Goal: Task Accomplishment & Management: Manage account settings

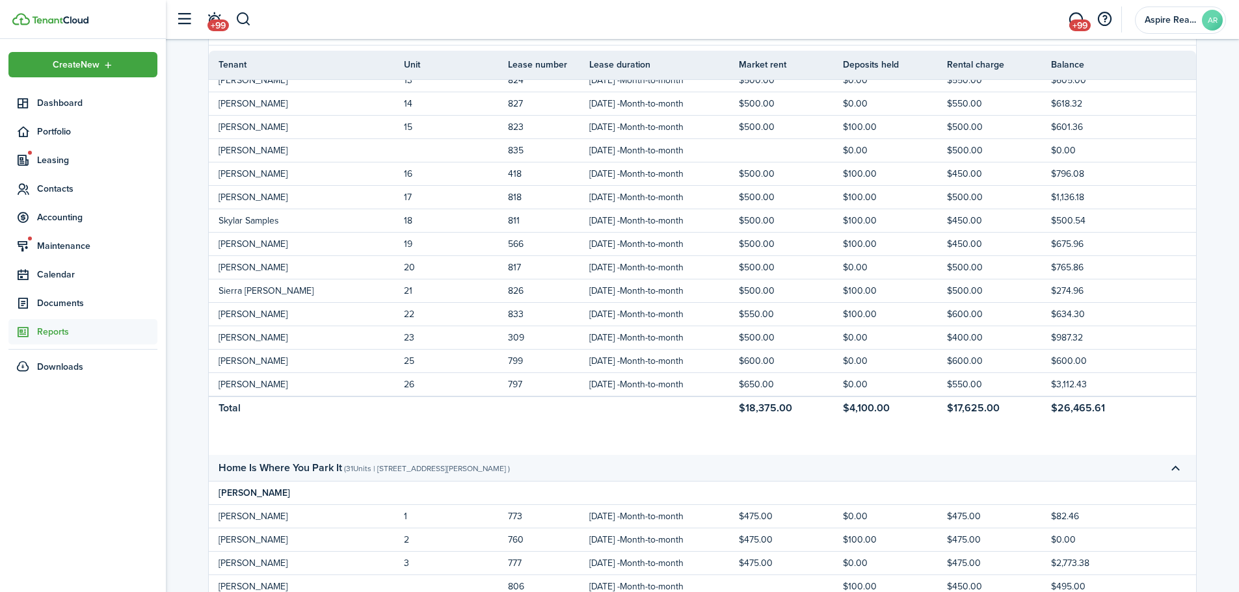
scroll to position [521, 0]
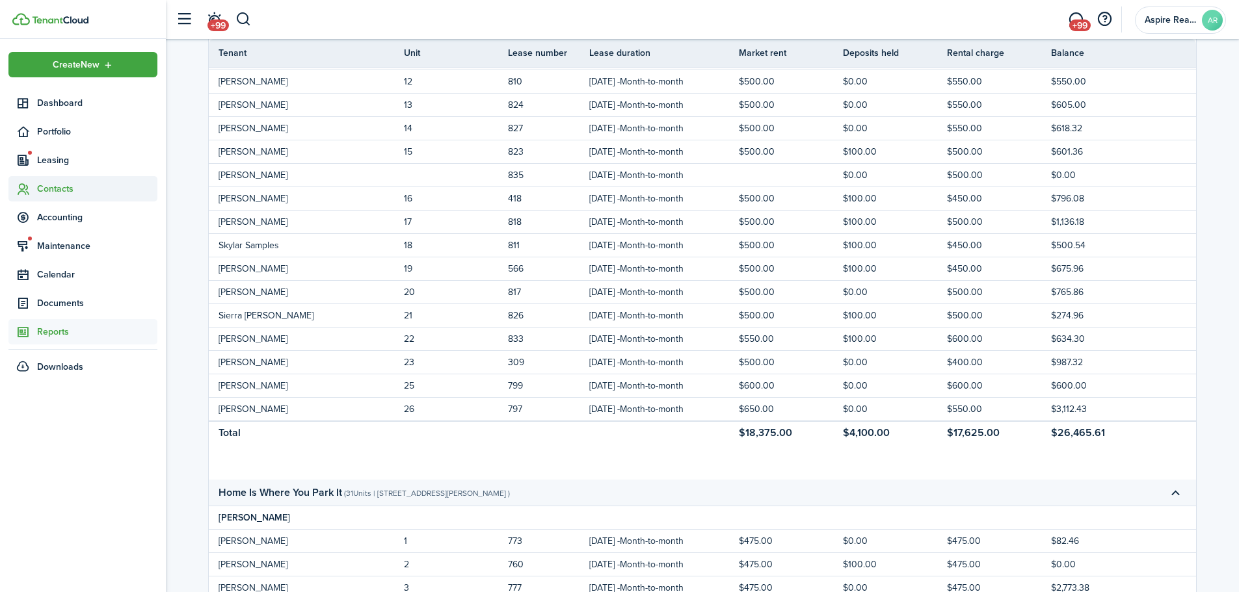
click at [59, 183] on span "Contacts" at bounding box center [97, 189] width 120 height 14
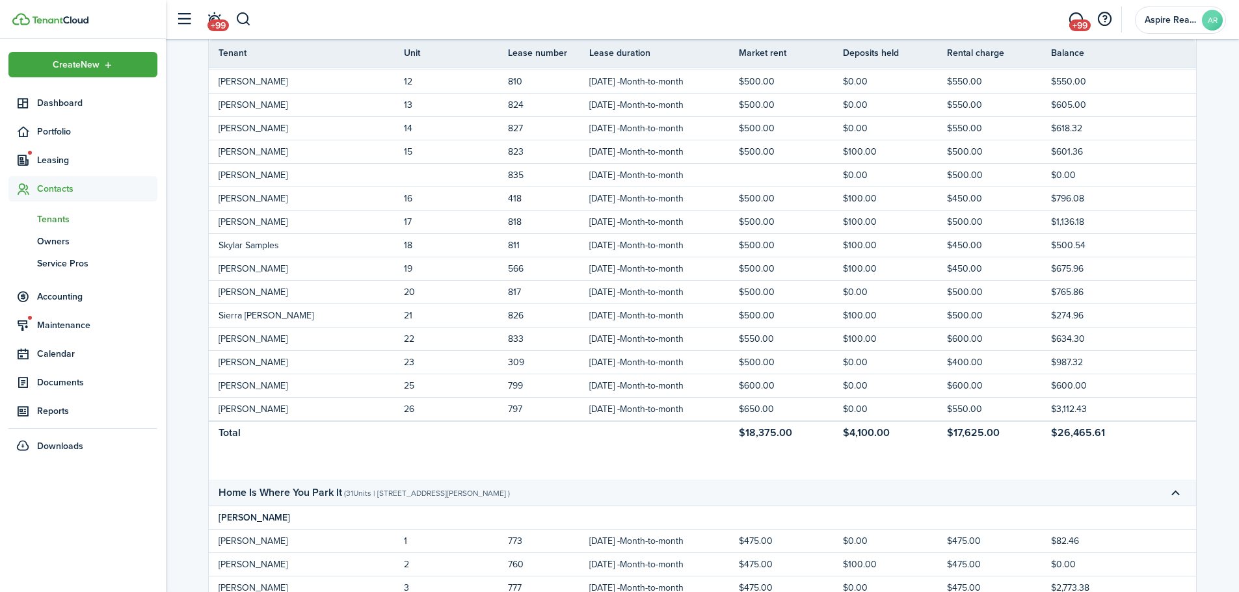
click at [52, 220] on span "Tenants" at bounding box center [97, 220] width 120 height 14
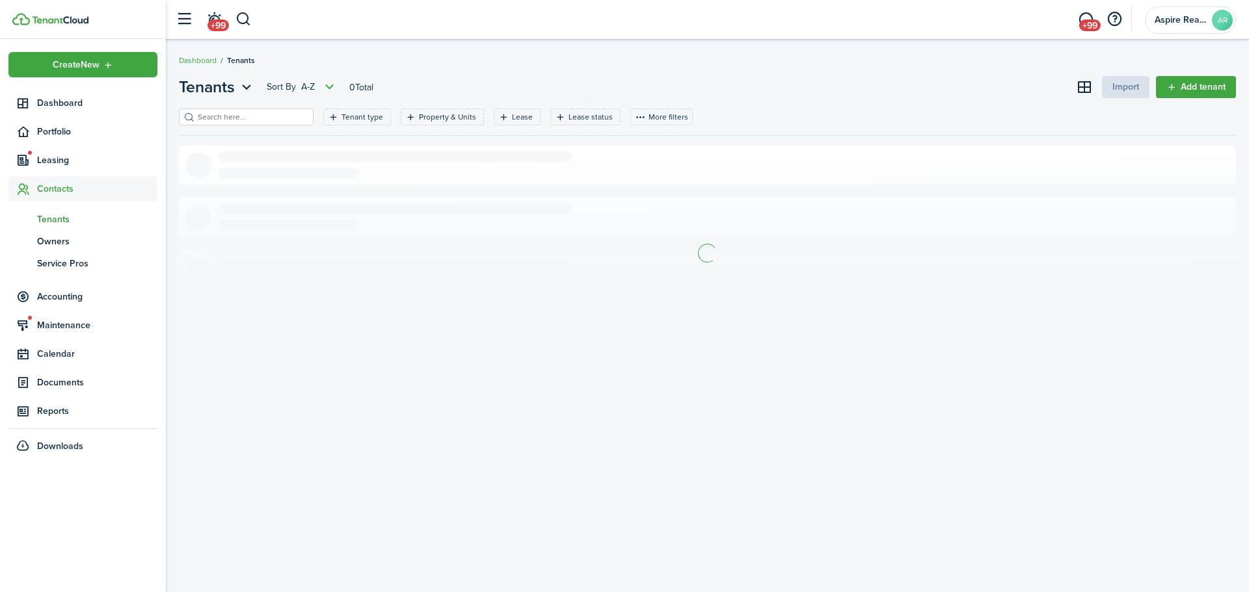
click at [215, 122] on input "search" at bounding box center [251, 117] width 114 height 12
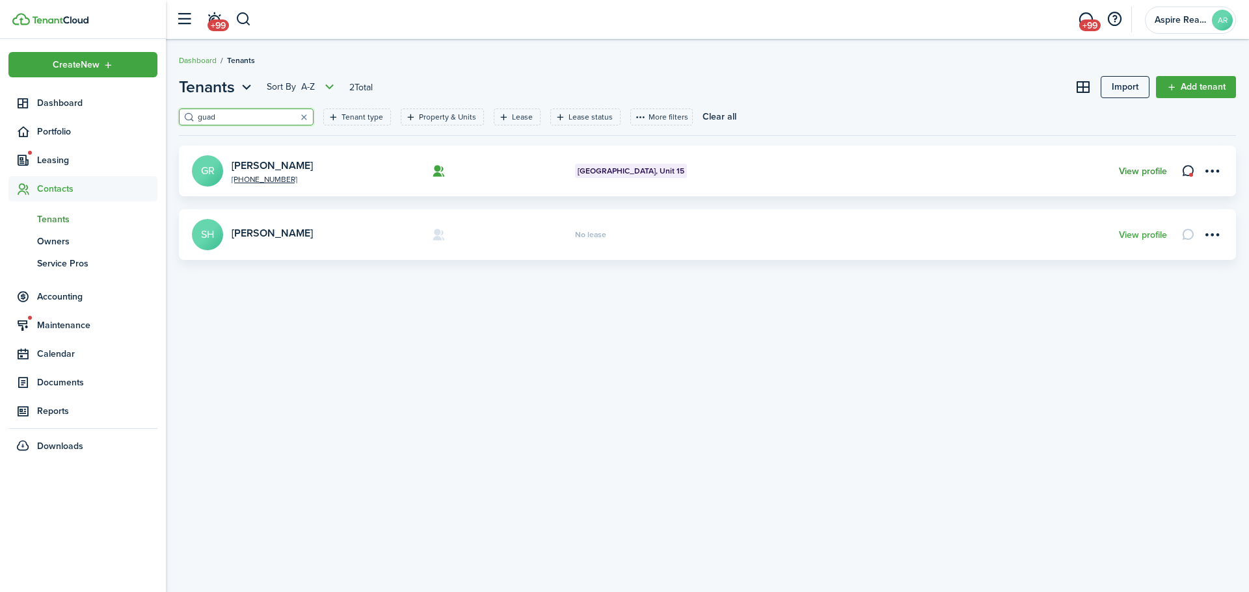
type input "guad"
click at [1131, 170] on link "View profile" at bounding box center [1142, 171] width 48 height 10
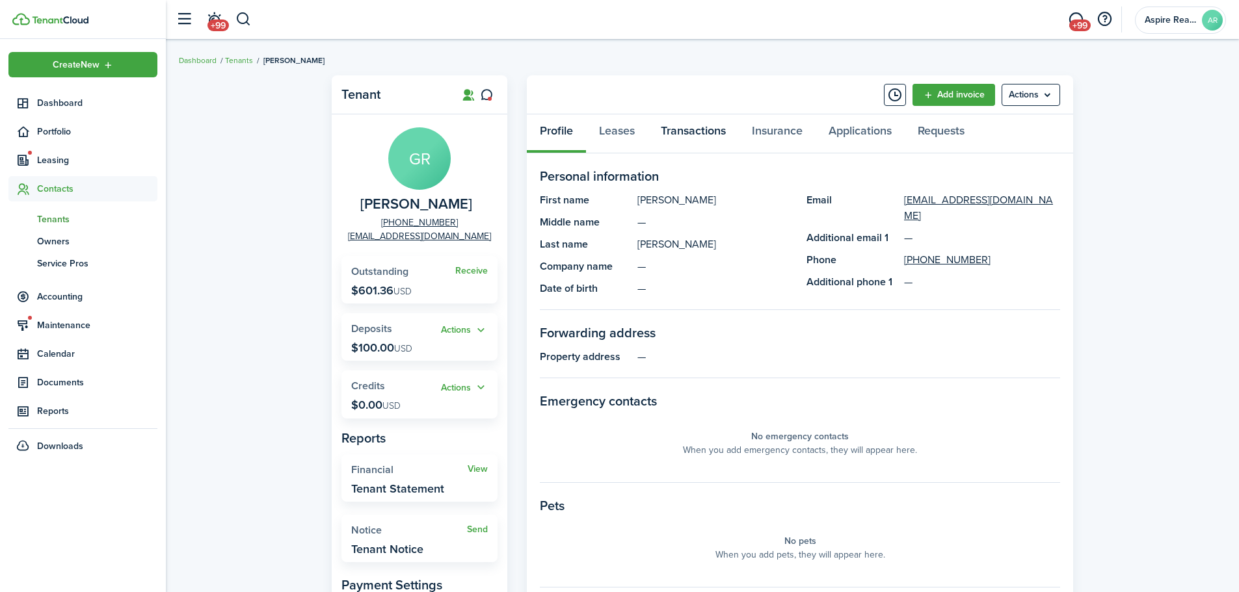
click at [685, 127] on link "Transactions" at bounding box center [693, 133] width 91 height 39
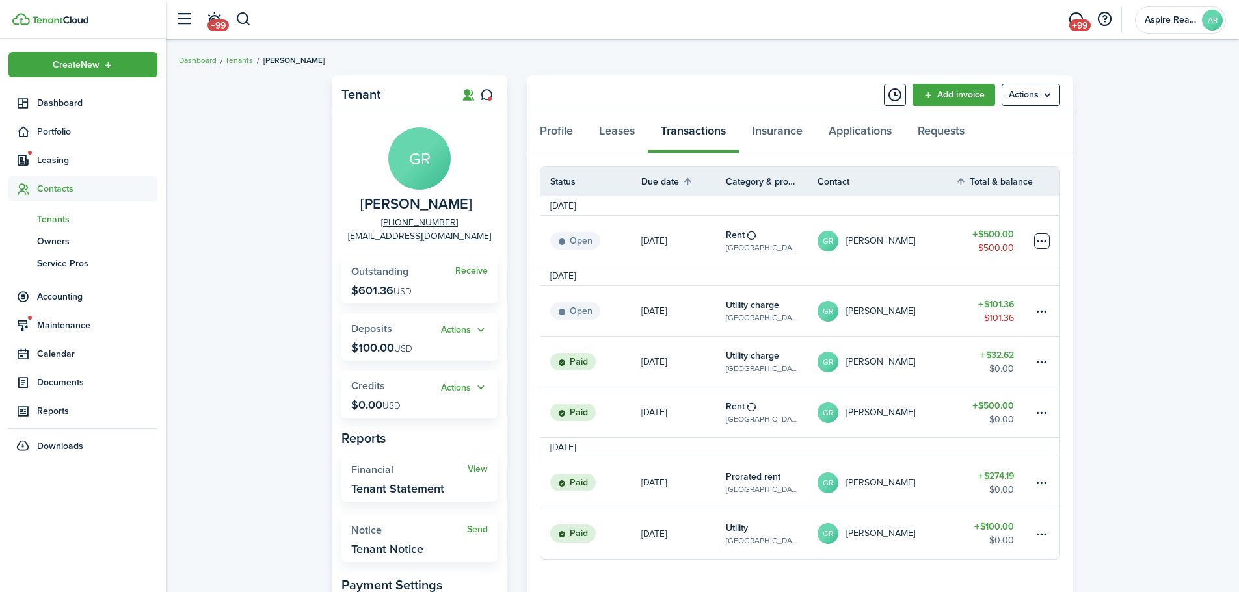
click at [1046, 243] on table-menu-btn-icon at bounding box center [1042, 241] width 16 height 16
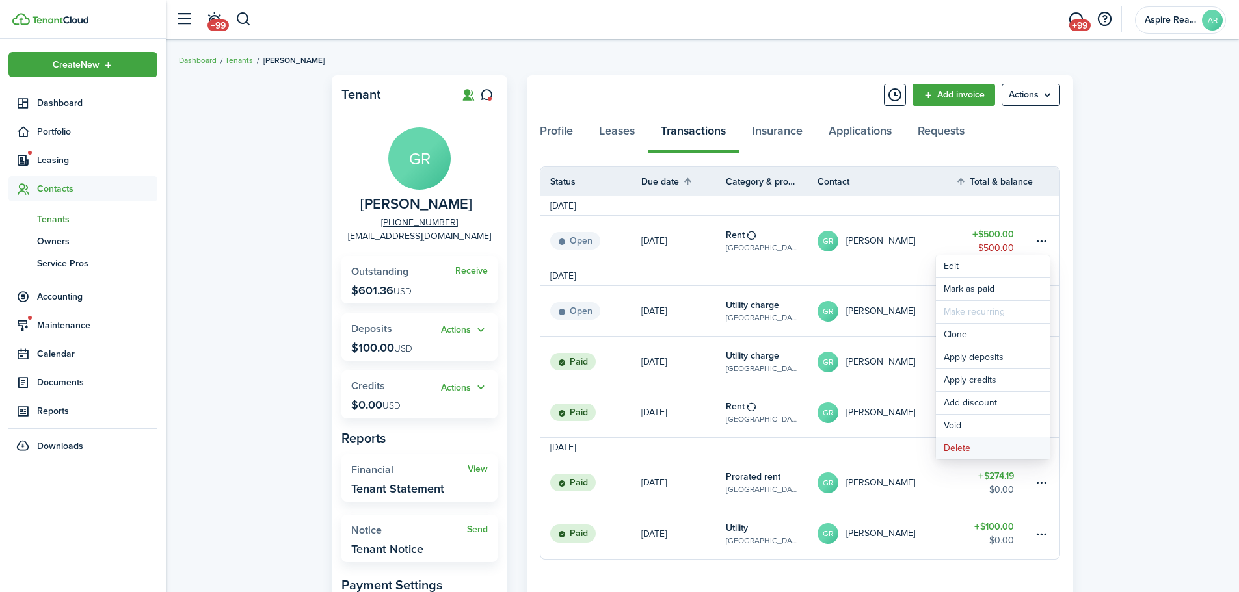
click at [964, 446] on button "Delete" at bounding box center [993, 449] width 114 height 22
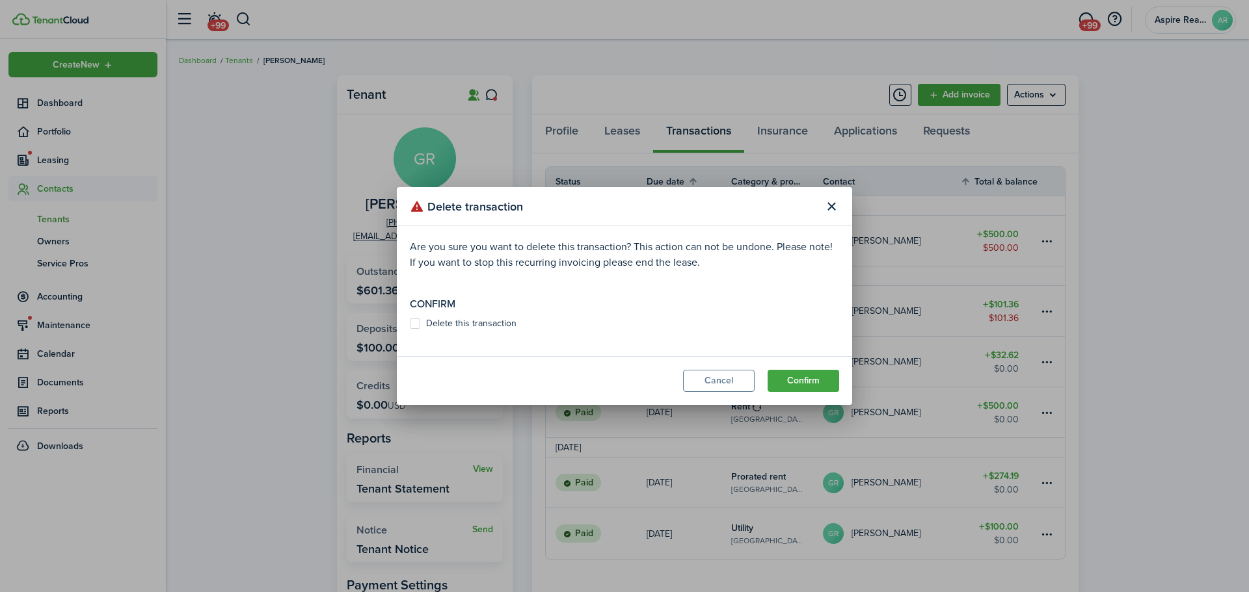
click at [414, 326] on label "Delete this transaction" at bounding box center [463, 324] width 107 height 10
click at [410, 324] on input "Delete this transaction" at bounding box center [409, 324] width 1 height 1
checkbox input "true"
click at [795, 383] on button "Confirm" at bounding box center [803, 381] width 72 height 22
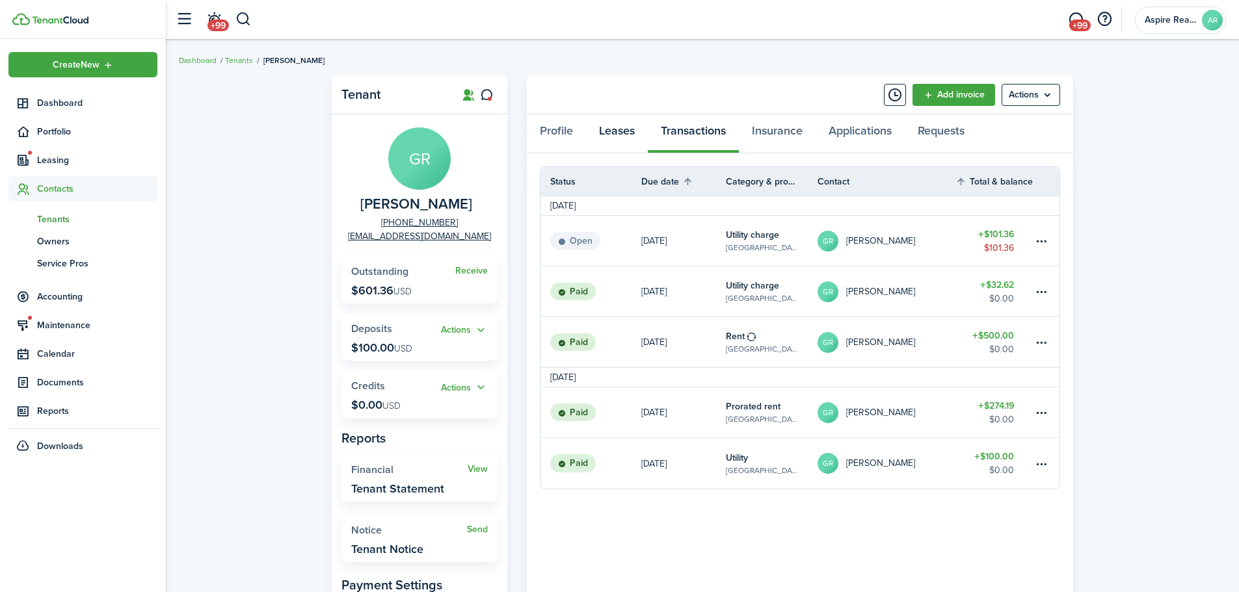
click at [612, 129] on link "Leases" at bounding box center [617, 133] width 62 height 39
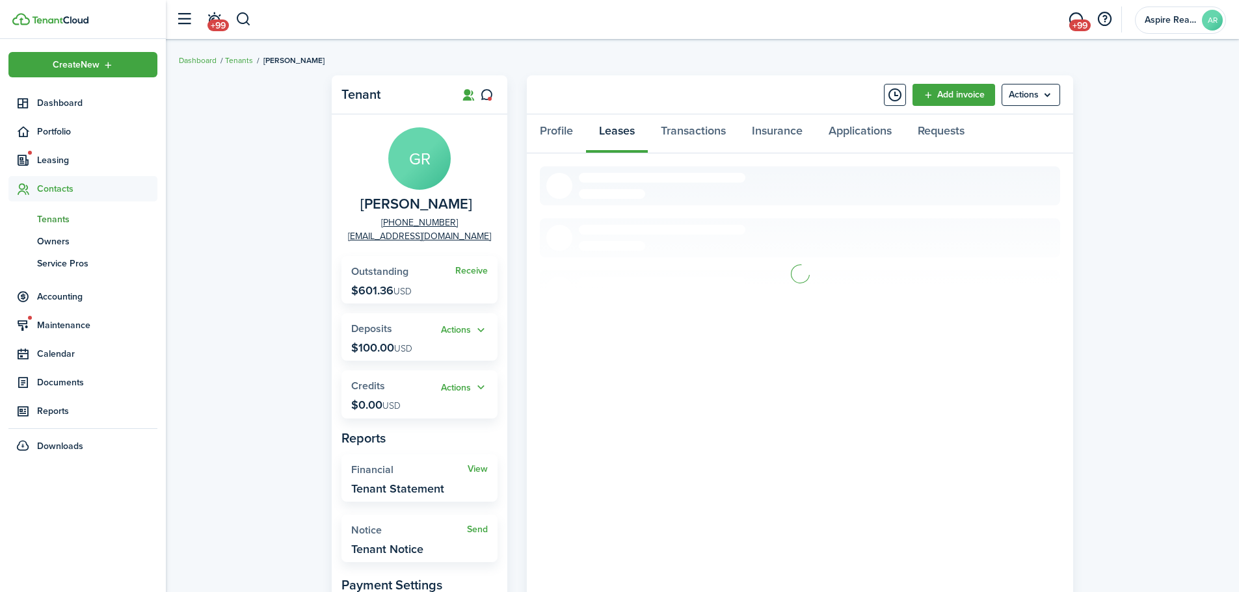
click at [612, 129] on div "Profile Leases Transactions Insurance Applications Requests" at bounding box center [800, 133] width 546 height 39
click at [1034, 196] on link "View" at bounding box center [1037, 192] width 20 height 14
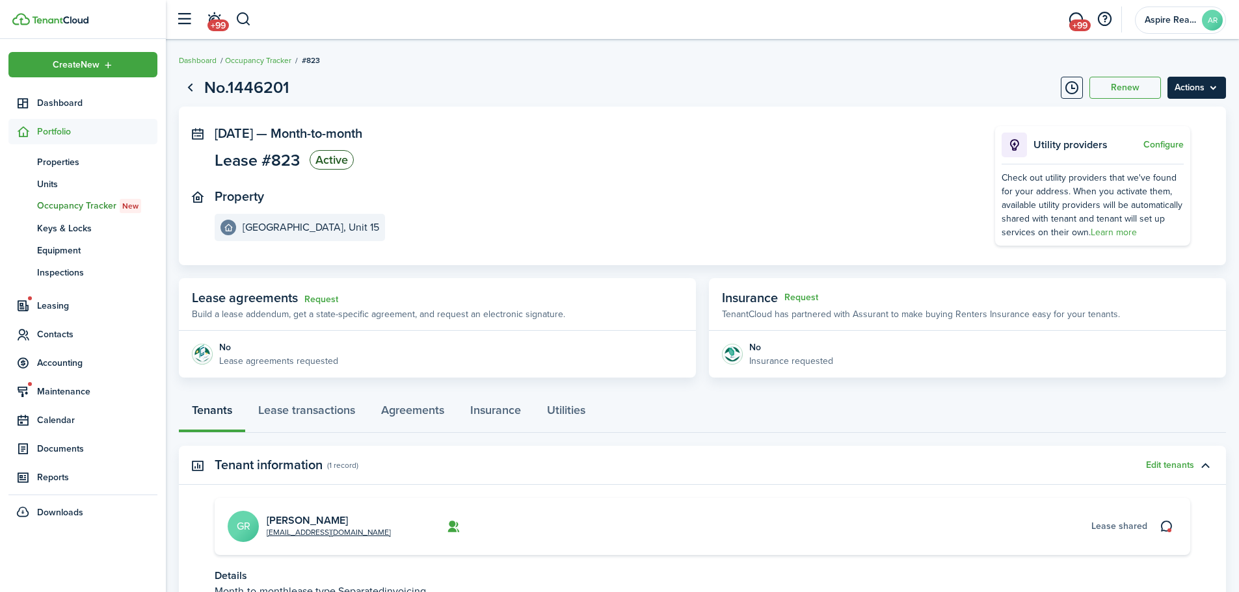
click at [1215, 88] on menu-btn "Actions" at bounding box center [1196, 88] width 59 height 22
click at [1154, 157] on link "End Lease" at bounding box center [1169, 162] width 114 height 22
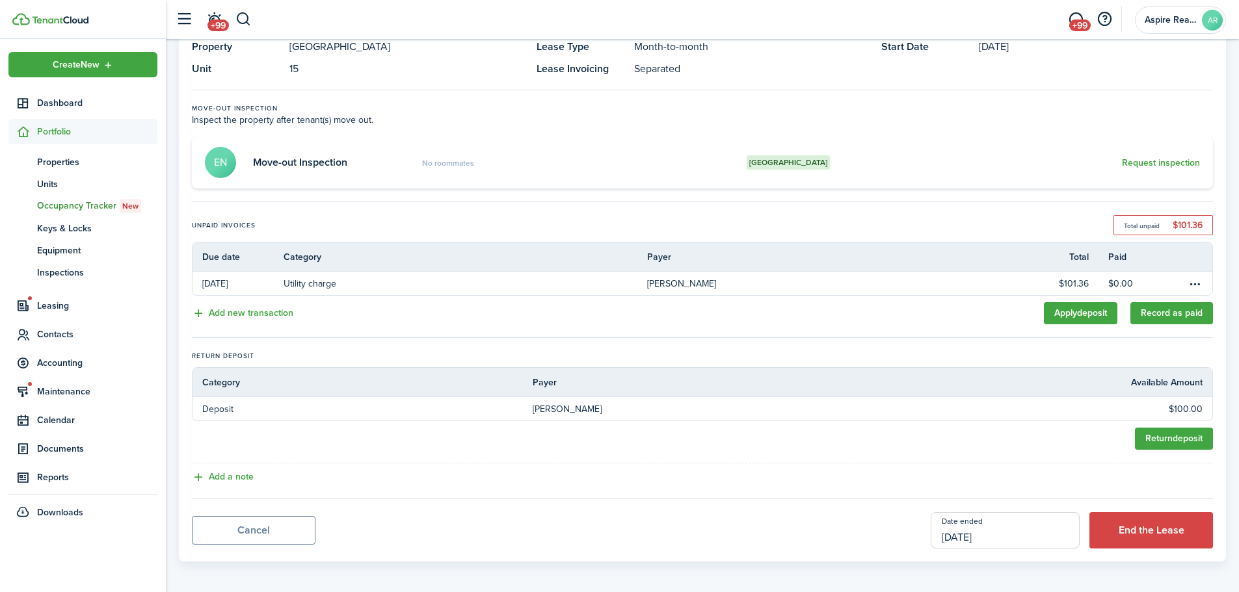
scroll to position [94, 0]
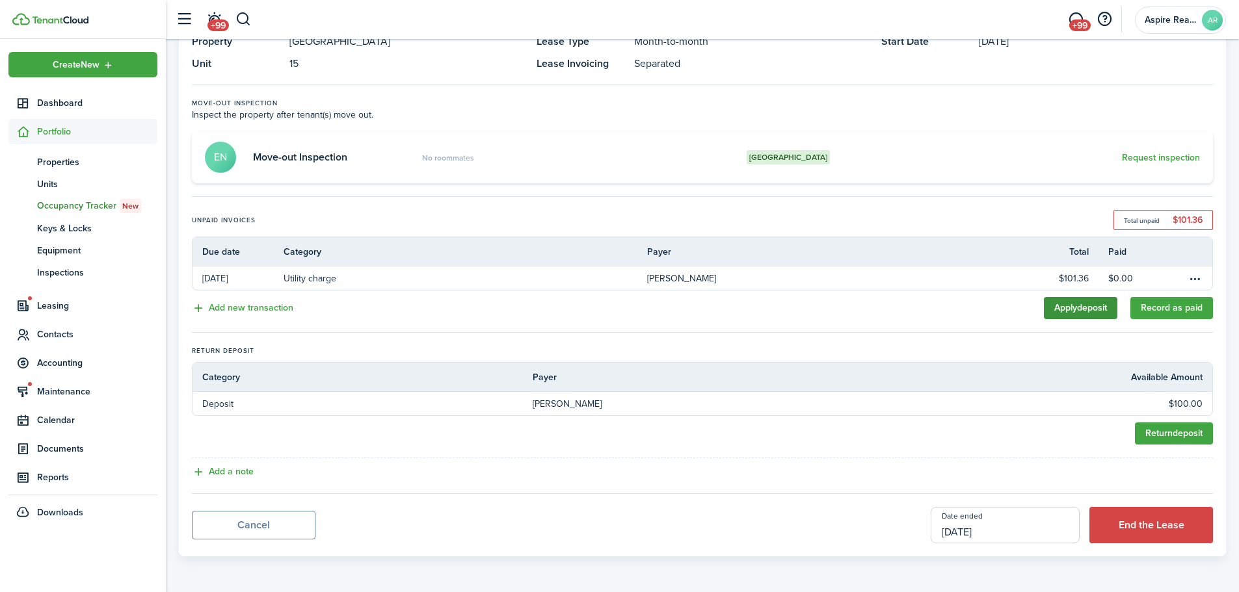
click at [1094, 310] on link "Apply deposit" at bounding box center [1080, 308] width 73 height 22
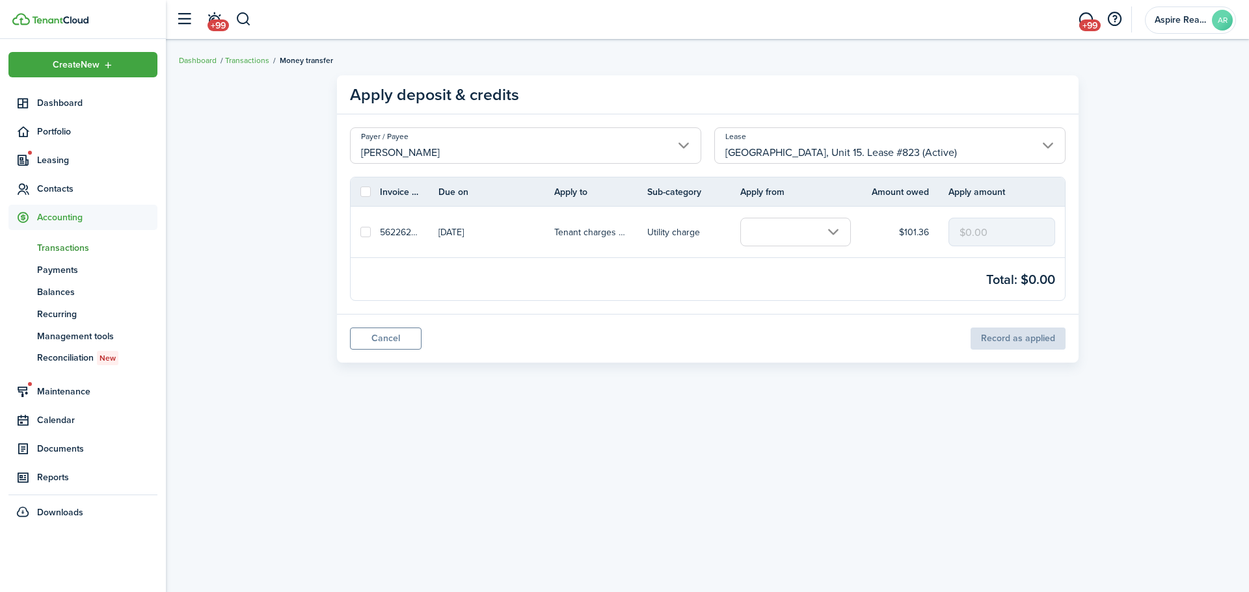
click at [838, 230] on input "text" at bounding box center [795, 232] width 111 height 29
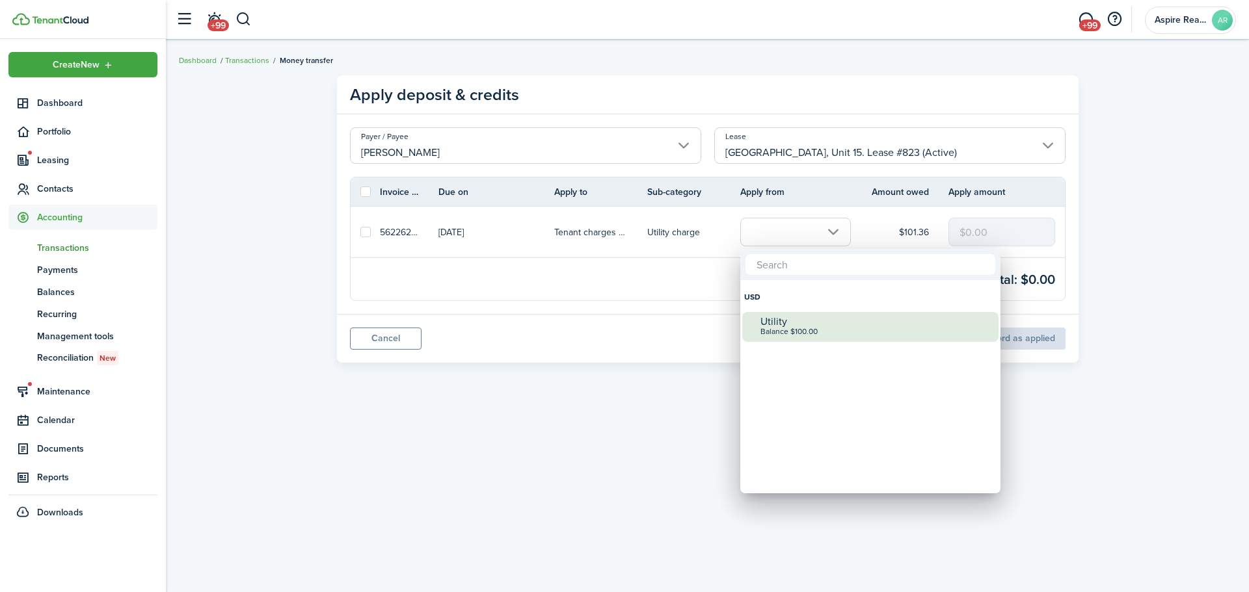
click at [795, 328] on div "Balance $100.00" at bounding box center [875, 332] width 230 height 9
checkbox input "true"
click at [795, 328] on panel-main-footer "Cancel Record as applied" at bounding box center [707, 338] width 741 height 49
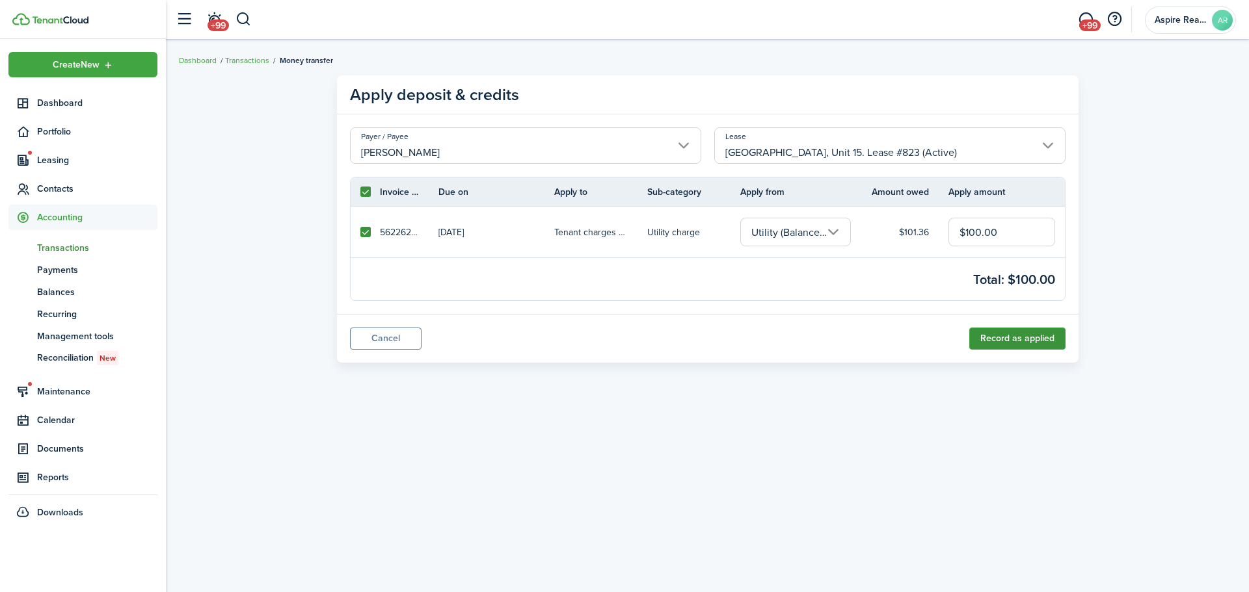
click at [992, 340] on button "Record as applied" at bounding box center [1017, 339] width 96 height 22
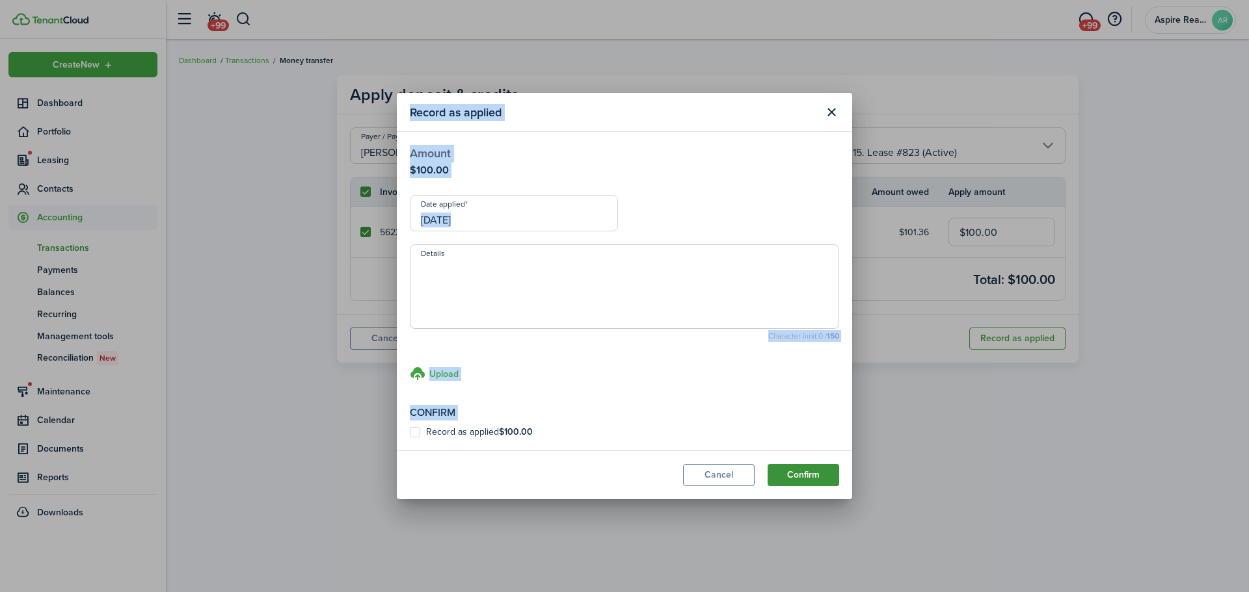
click at [810, 477] on button "Confirm" at bounding box center [803, 475] width 72 height 22
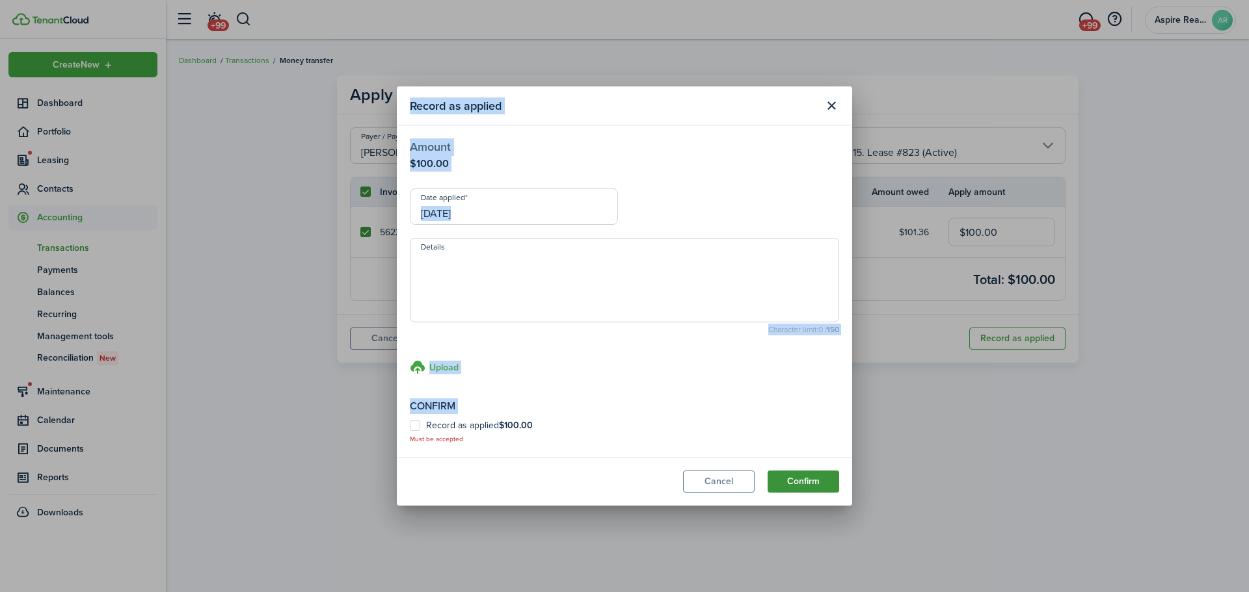
click at [810, 477] on button "Confirm" at bounding box center [803, 482] width 72 height 22
click at [417, 427] on label "Record as applied $100.00" at bounding box center [471, 426] width 123 height 10
click at [410, 432] on input "Record as applied $100.00" at bounding box center [409, 432] width 1 height 1
checkbox input "true"
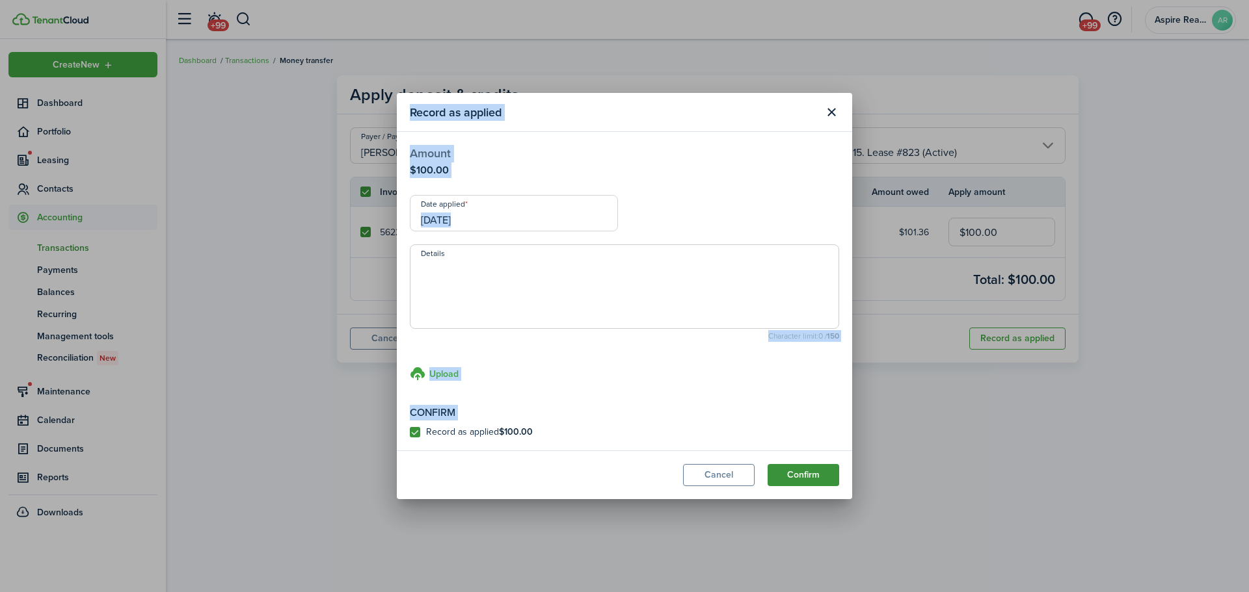
click at [807, 475] on button "Confirm" at bounding box center [803, 475] width 72 height 22
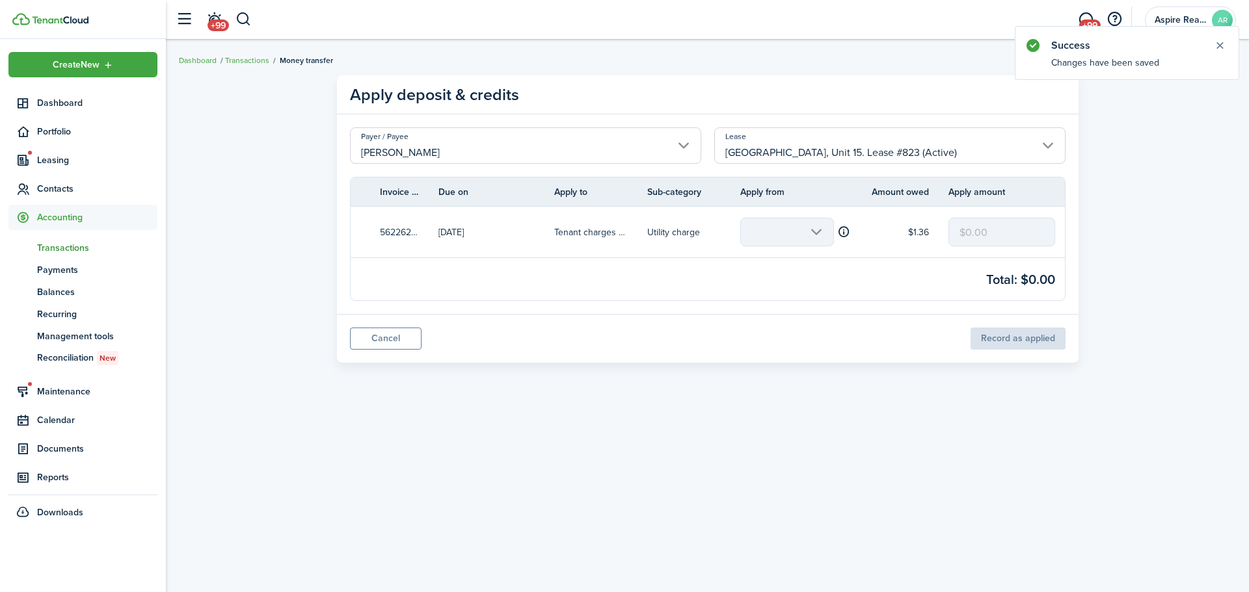
click at [969, 235] on mbsc-input "$0.00" at bounding box center [1001, 232] width 107 height 29
click at [1003, 232] on mbsc-input "$0.00" at bounding box center [1001, 232] width 107 height 29
click at [813, 235] on mbsc-scroller at bounding box center [787, 232] width 94 height 29
click at [816, 232] on mbsc-scroller at bounding box center [787, 232] width 94 height 29
click at [384, 341] on link "Cancel" at bounding box center [386, 339] width 72 height 22
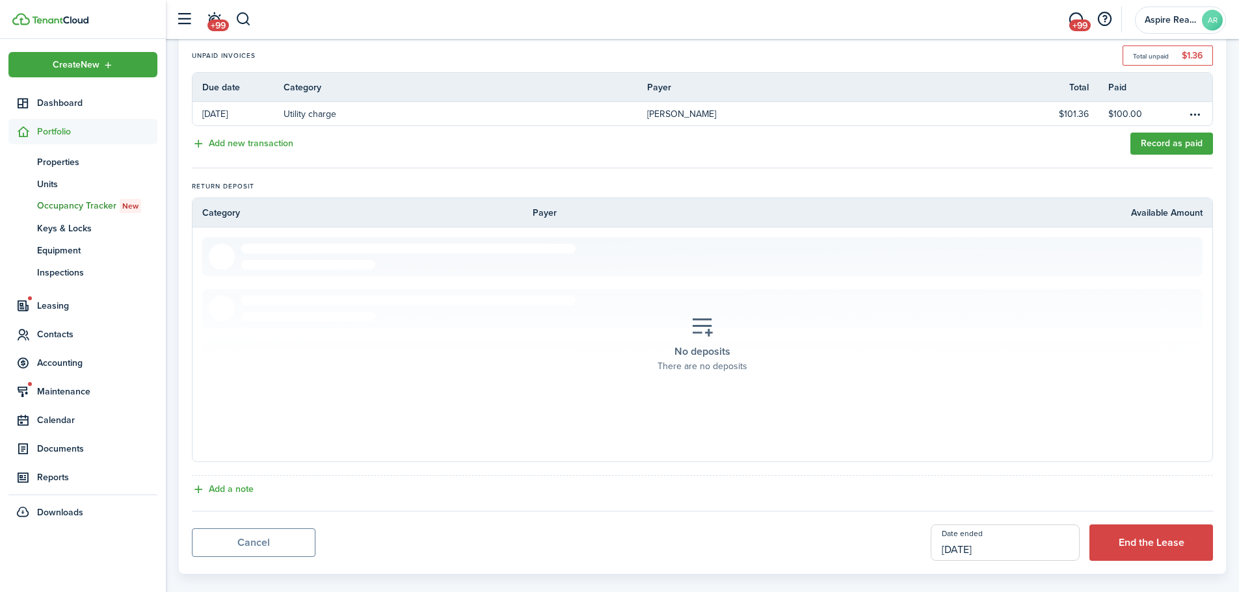
scroll to position [272, 0]
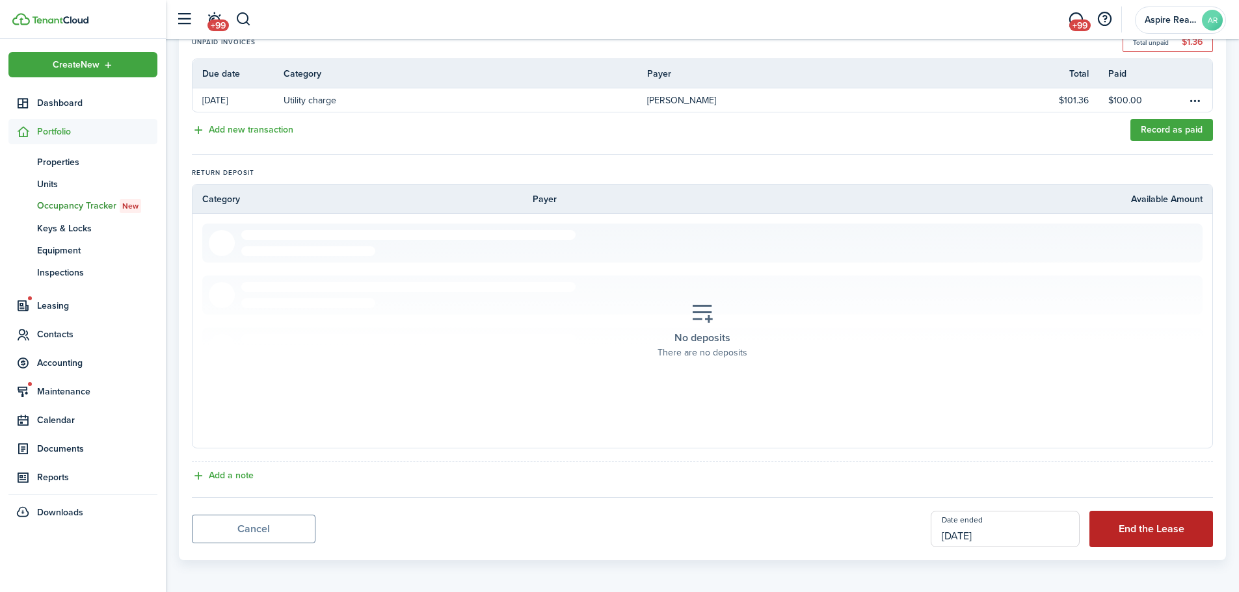
click at [1170, 530] on button "End the Lease" at bounding box center [1151, 529] width 124 height 36
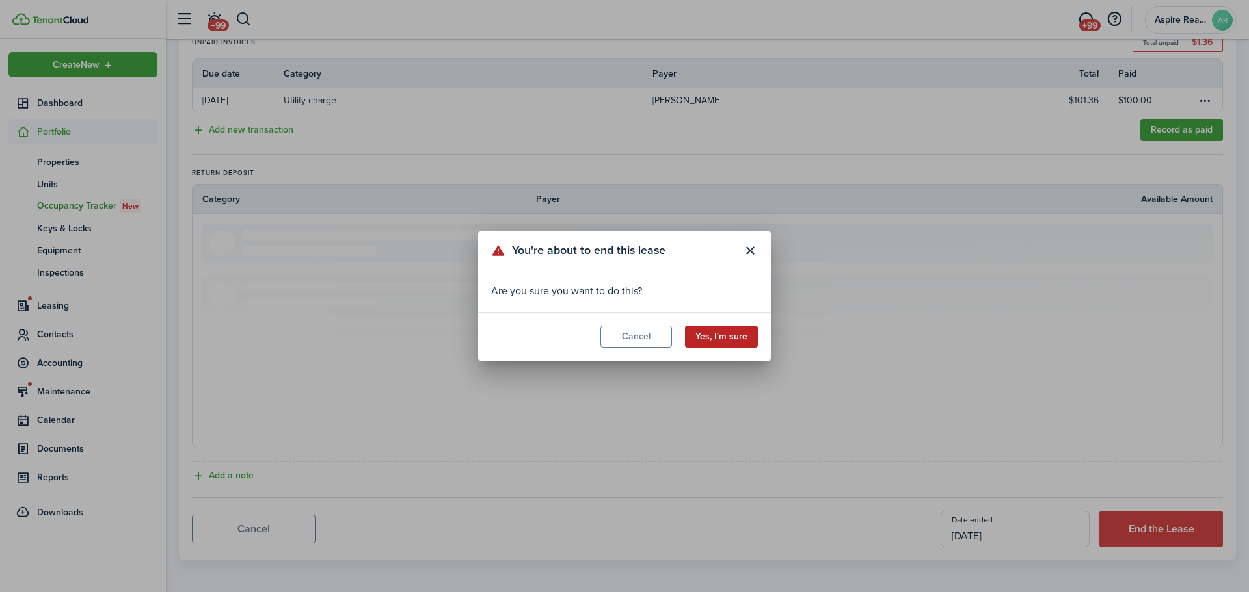
click at [711, 336] on button "Yes, I'm sure" at bounding box center [721, 337] width 73 height 22
